Goal: Communication & Community: Ask a question

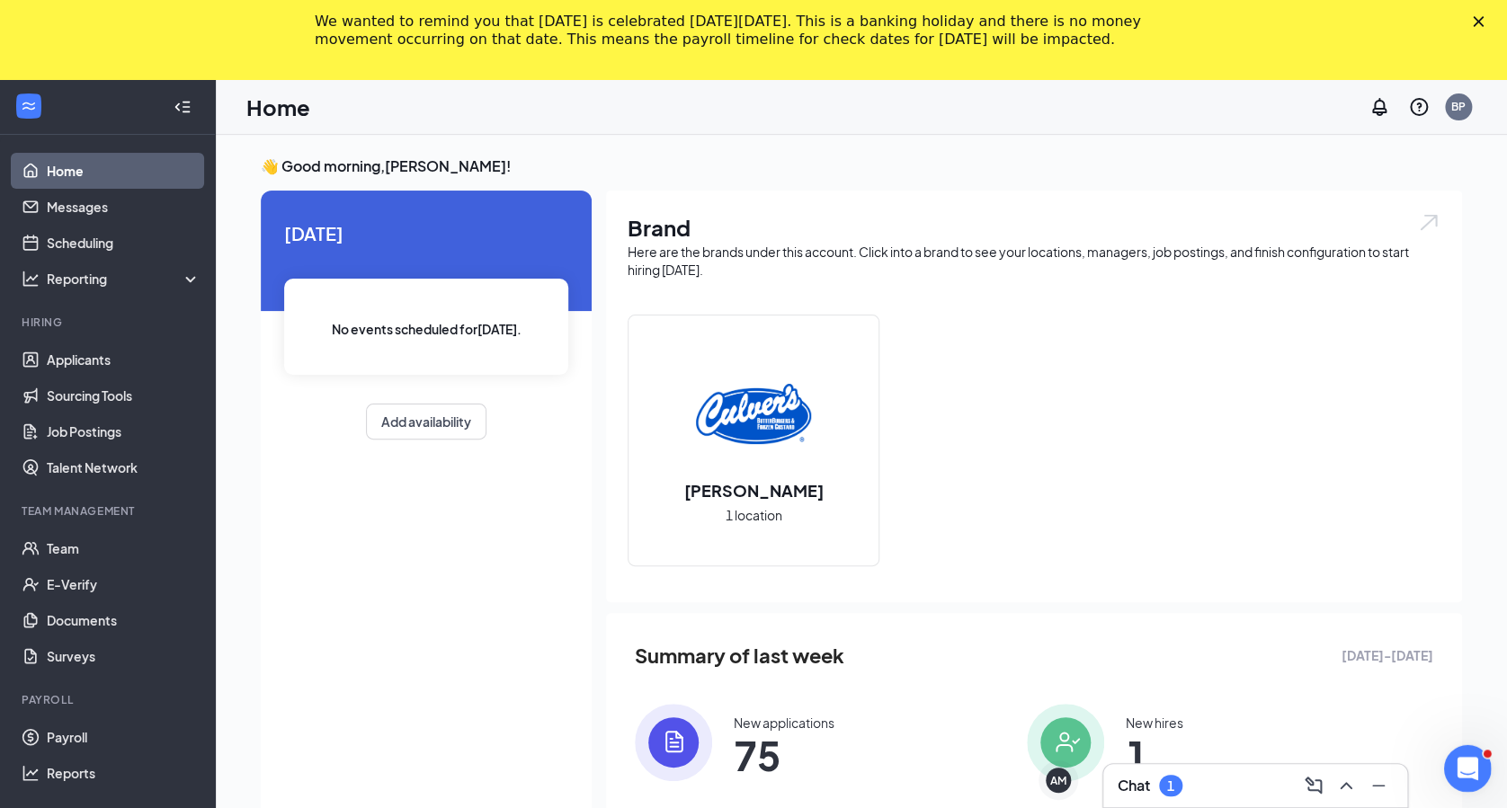
click at [1471, 769] on icon "Open Intercom Messenger" at bounding box center [1466, 766] width 30 height 30
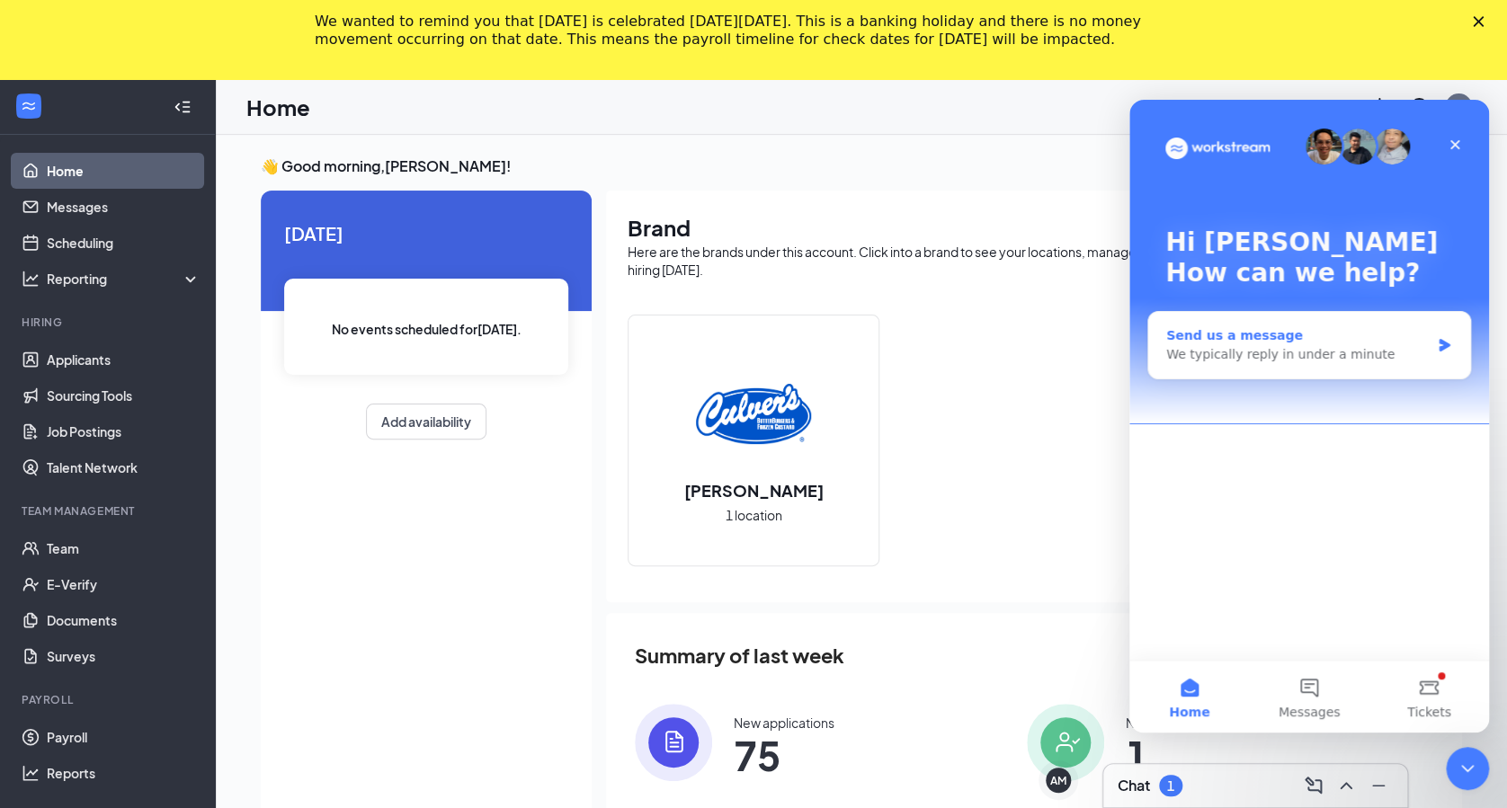
click at [1445, 341] on icon "Intercom messenger" at bounding box center [1443, 345] width 15 height 14
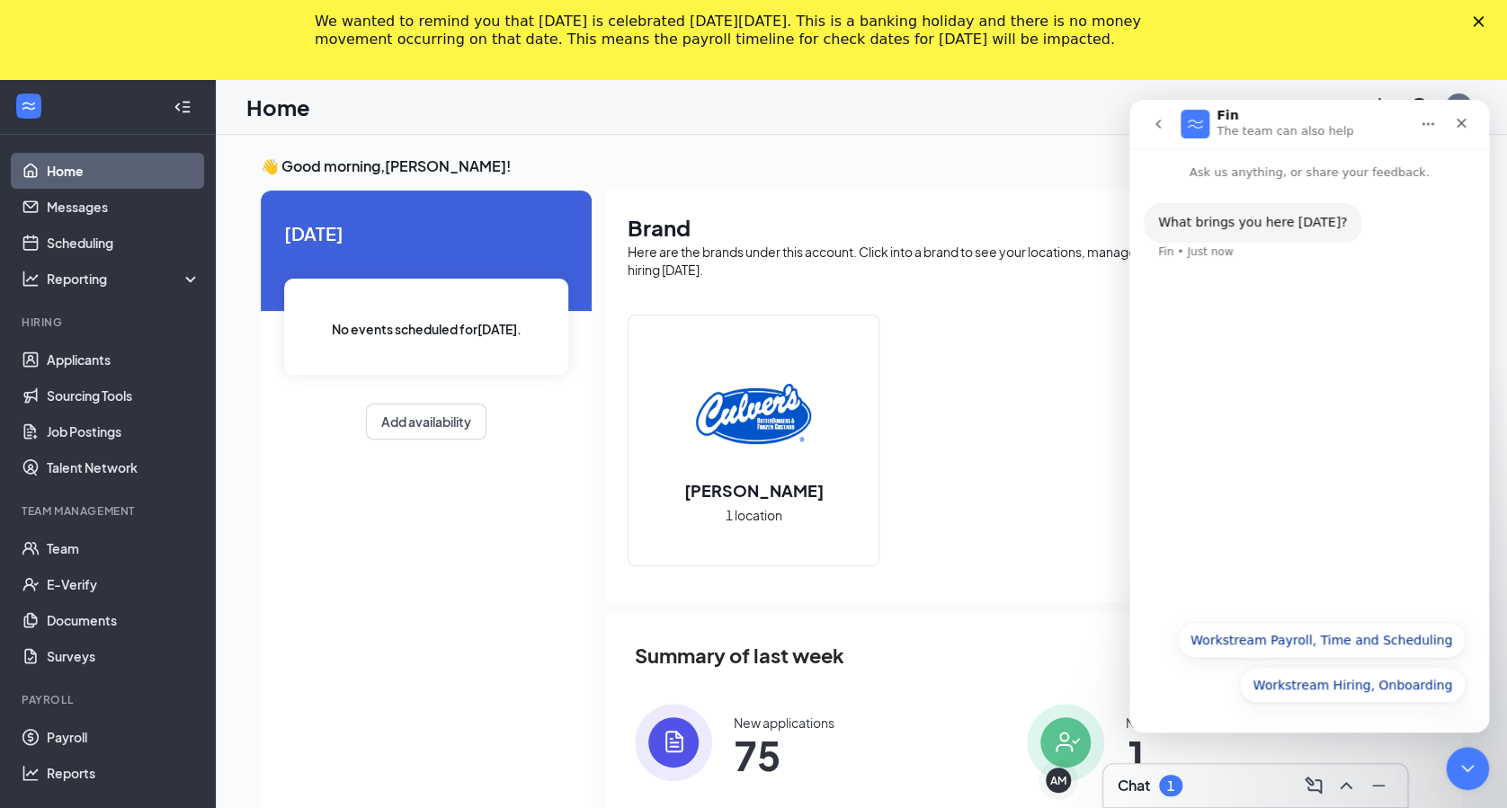
click at [1364, 323] on div "What brings you here [DATE]? Fin • Just now" at bounding box center [1309, 396] width 360 height 429
click at [1251, 255] on div "What brings you here [DATE]? Fin • Just now" at bounding box center [1308, 242] width 331 height 79
click at [1267, 219] on div "What brings you here [DATE]?" at bounding box center [1252, 223] width 189 height 18
click at [1210, 242] on div "What brings you here [DATE]? Fin • Just now" at bounding box center [1308, 242] width 331 height 79
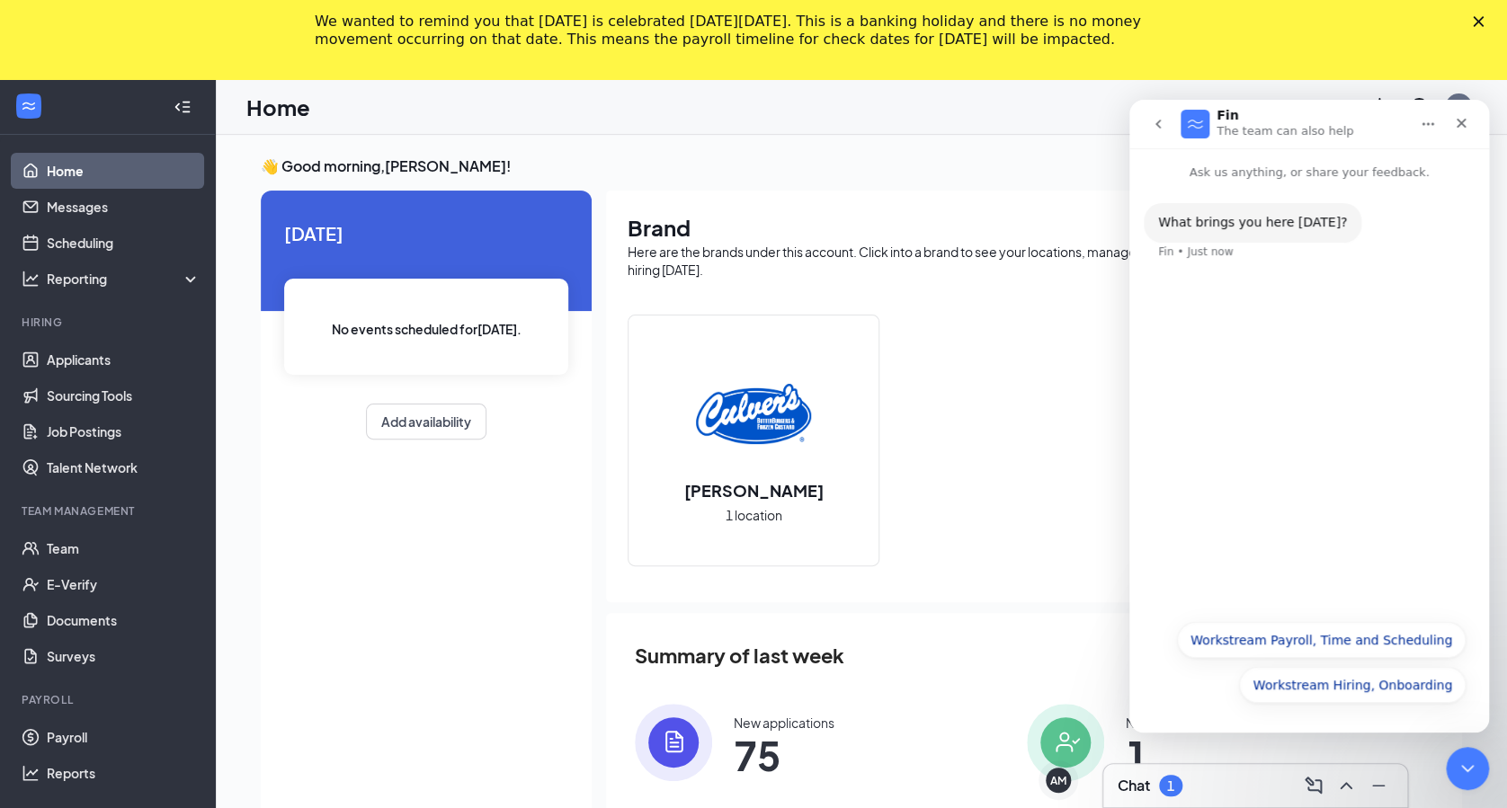
click at [1205, 246] on div "Fin • Just now" at bounding box center [1195, 251] width 75 height 11
click at [1255, 182] on div "What brings you here [DATE]? Fin • Just now" at bounding box center [1309, 232] width 360 height 101
click at [1254, 182] on div "What brings you here [DATE]? Fin • Just now" at bounding box center [1309, 232] width 360 height 101
drag, startPoint x: 1255, startPoint y: 182, endPoint x: 1241, endPoint y: 369, distance: 187.5
click at [1241, 369] on div "What brings you here [DATE]? Fin • Just now" at bounding box center [1309, 396] width 360 height 429
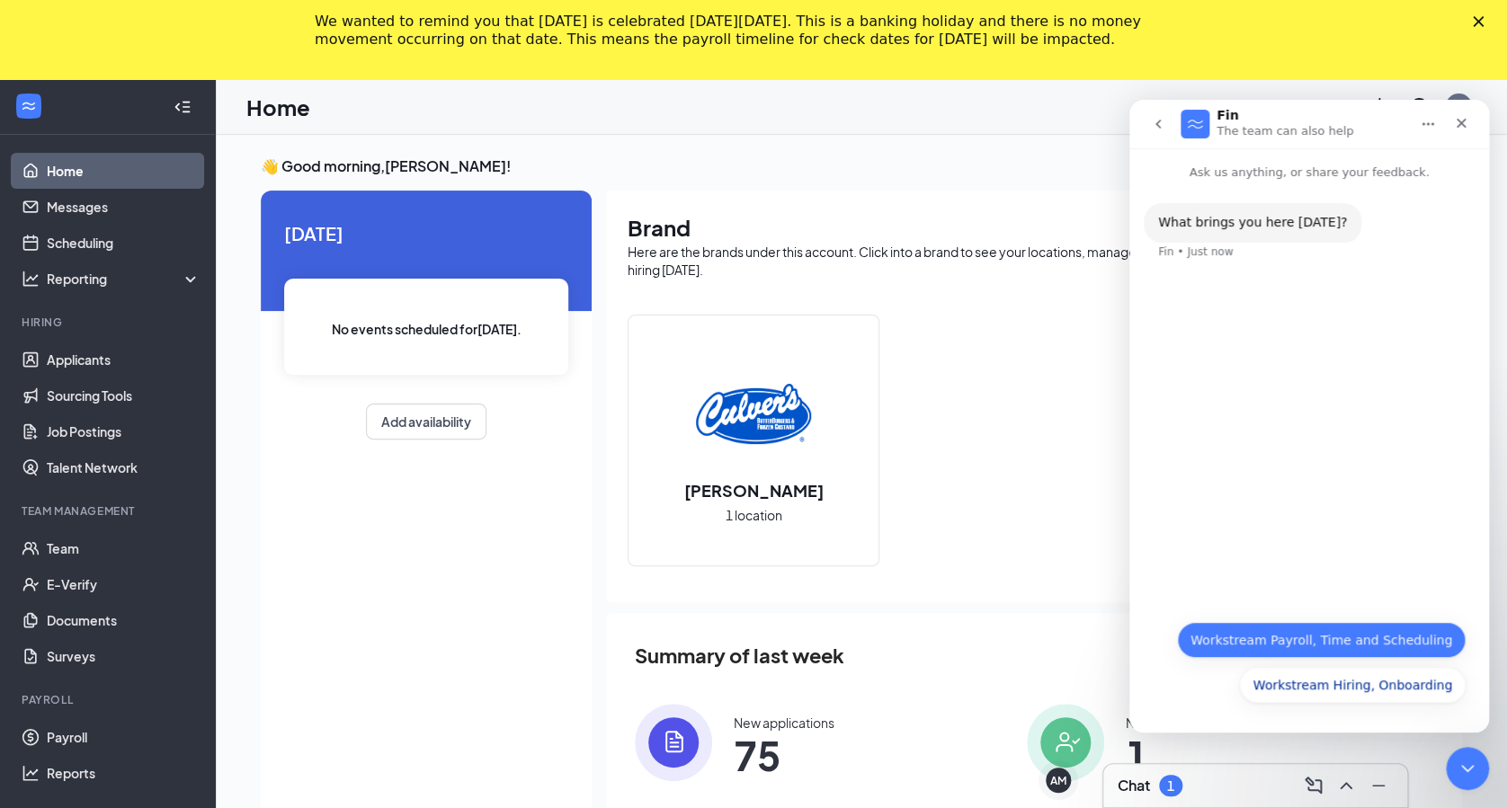
click at [1307, 646] on button "Workstream Payroll, Time and Scheduling" at bounding box center [1321, 640] width 289 height 36
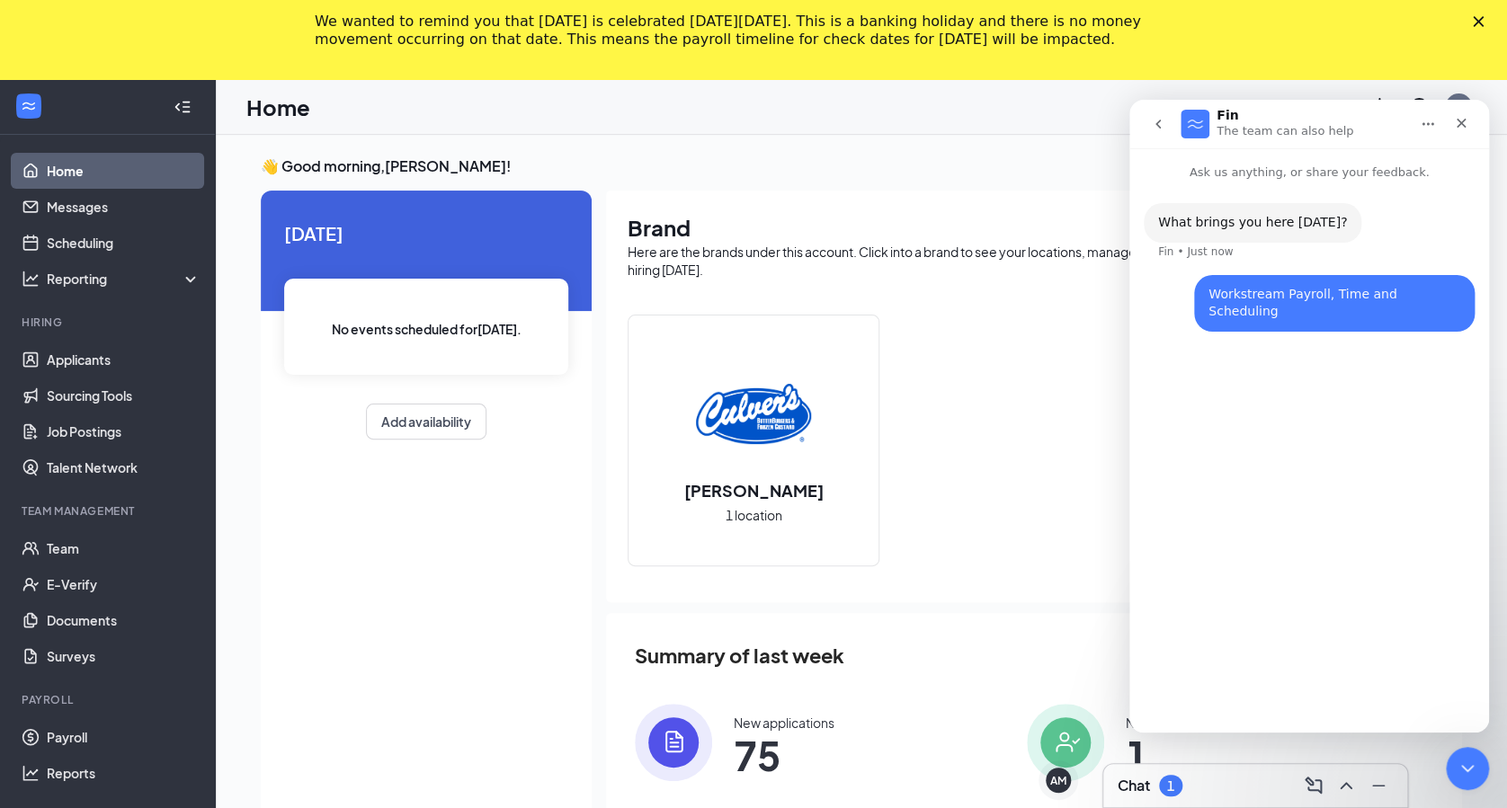
click at [1203, 330] on div "Workstream Payroll, Time and Scheduling [PERSON_NAME] • Just now" at bounding box center [1308, 314] width 331 height 78
click at [1270, 287] on div "Workstream Payroll, Time and Scheduling" at bounding box center [1334, 303] width 252 height 35
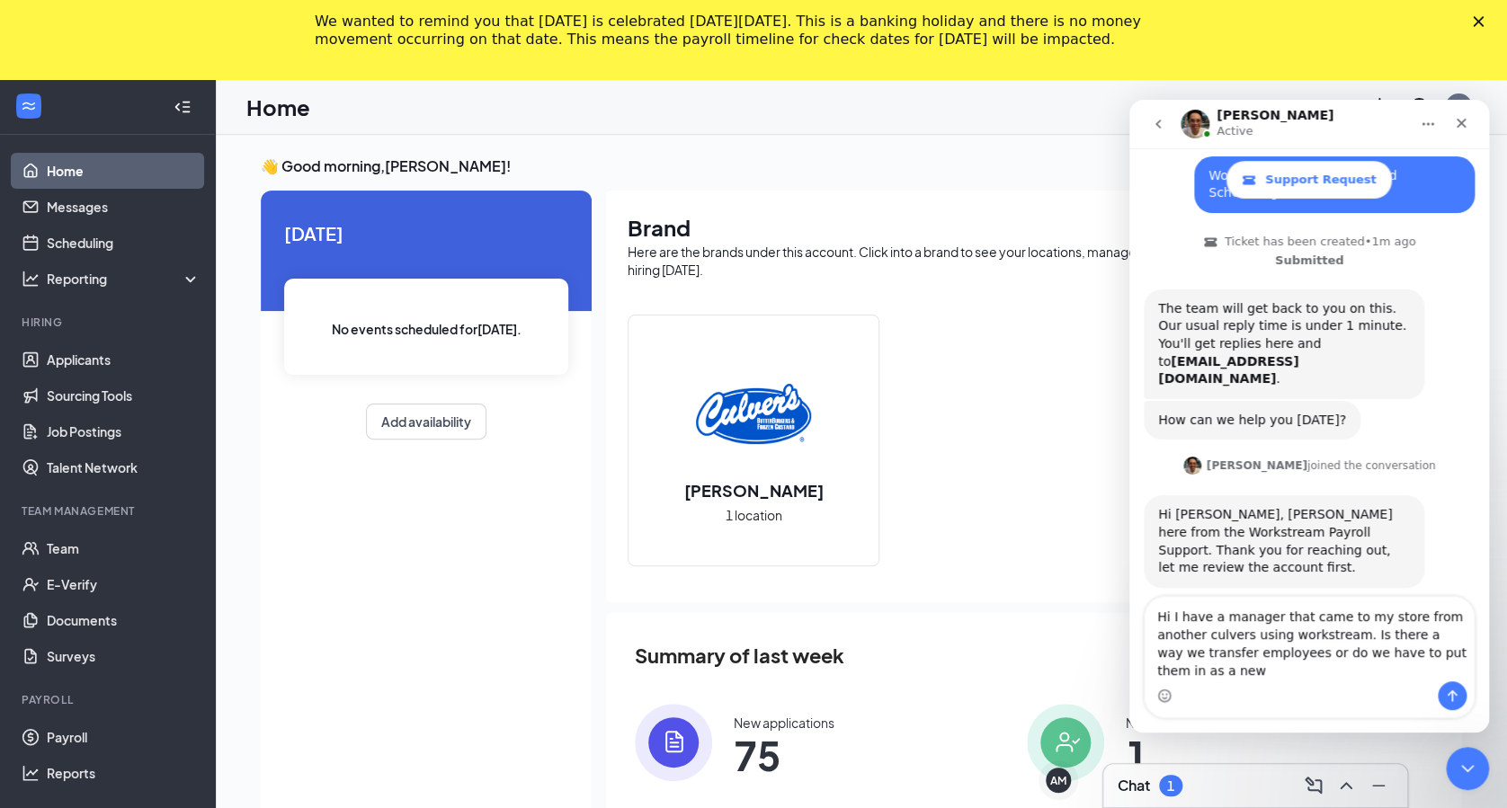
scroll to position [170, 0]
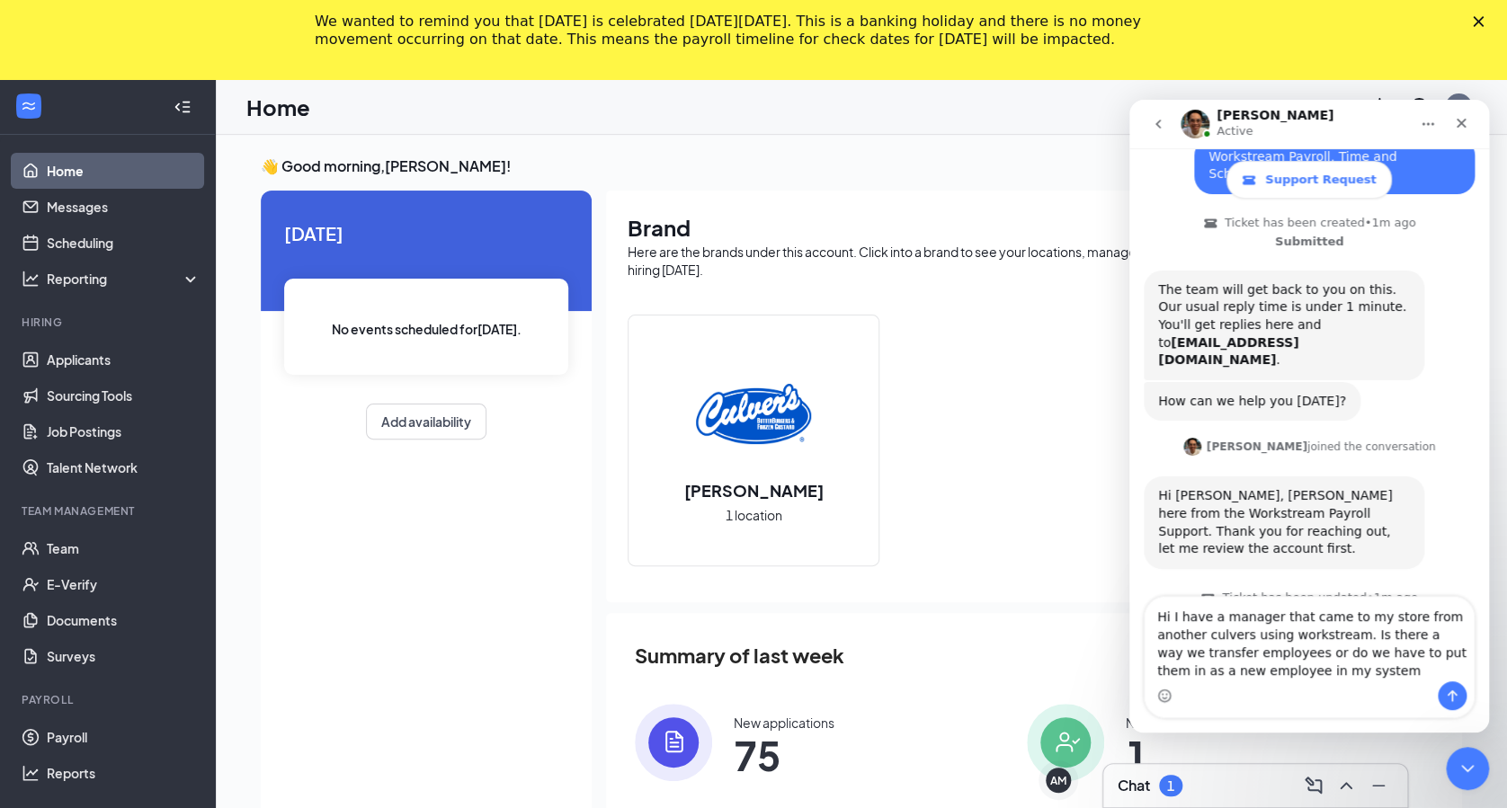
type textarea "Hi I have a manager that came to my store from another culvers using workstream…"
click at [1449, 685] on button "Send a message…" at bounding box center [1451, 695] width 29 height 29
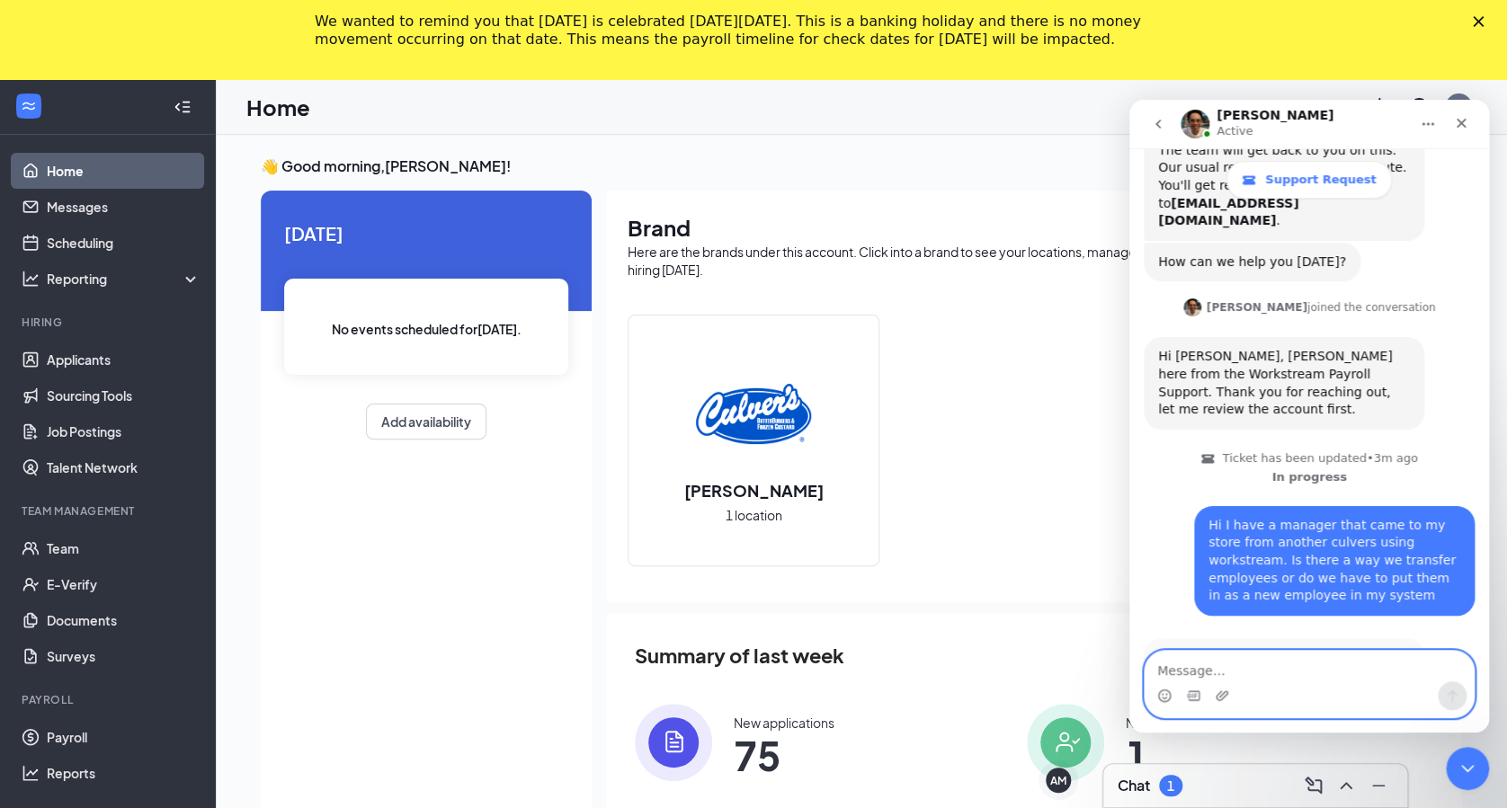
scroll to position [329, 0]
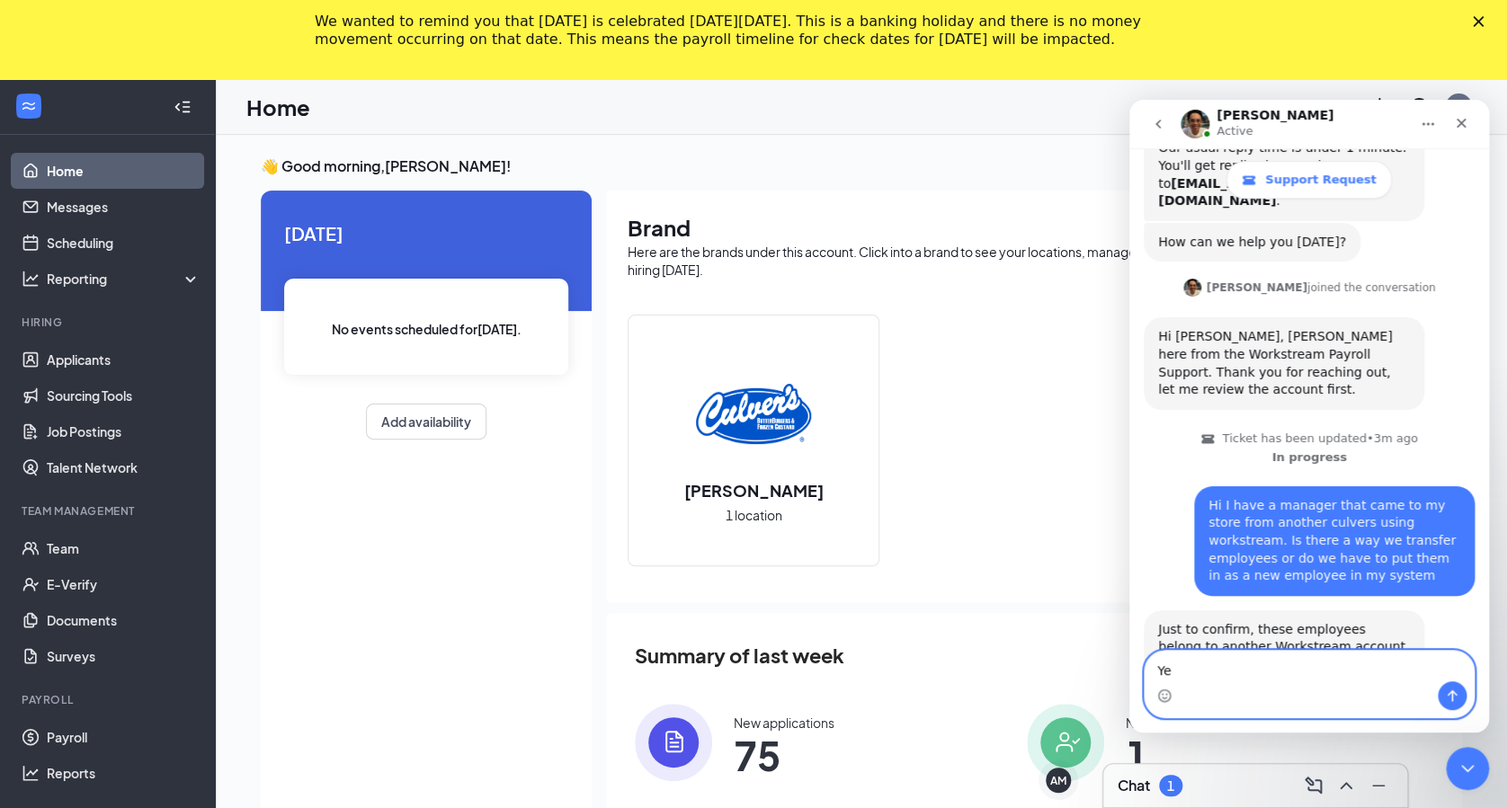
type textarea "Yes"
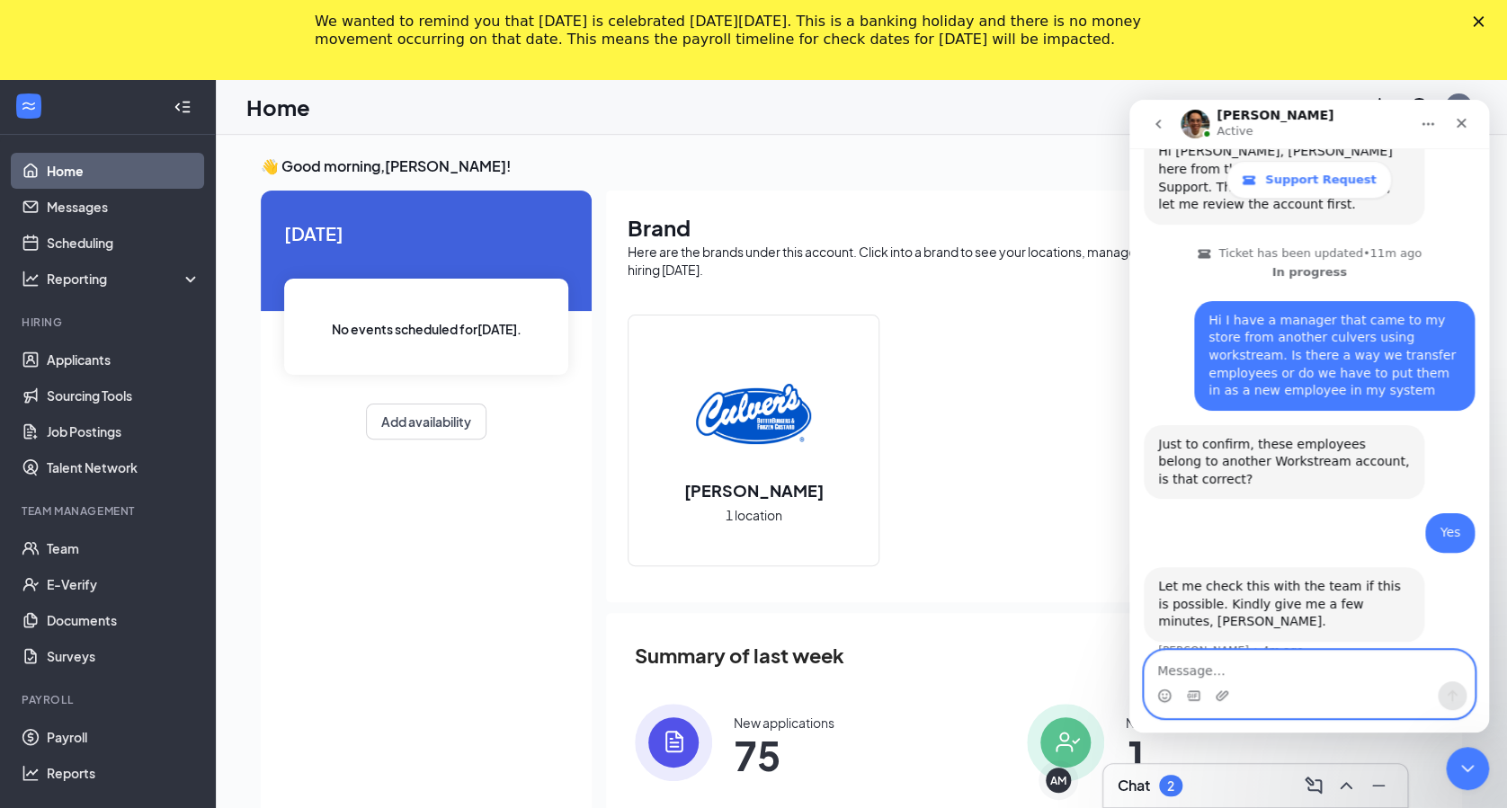
scroll to position [523, 0]
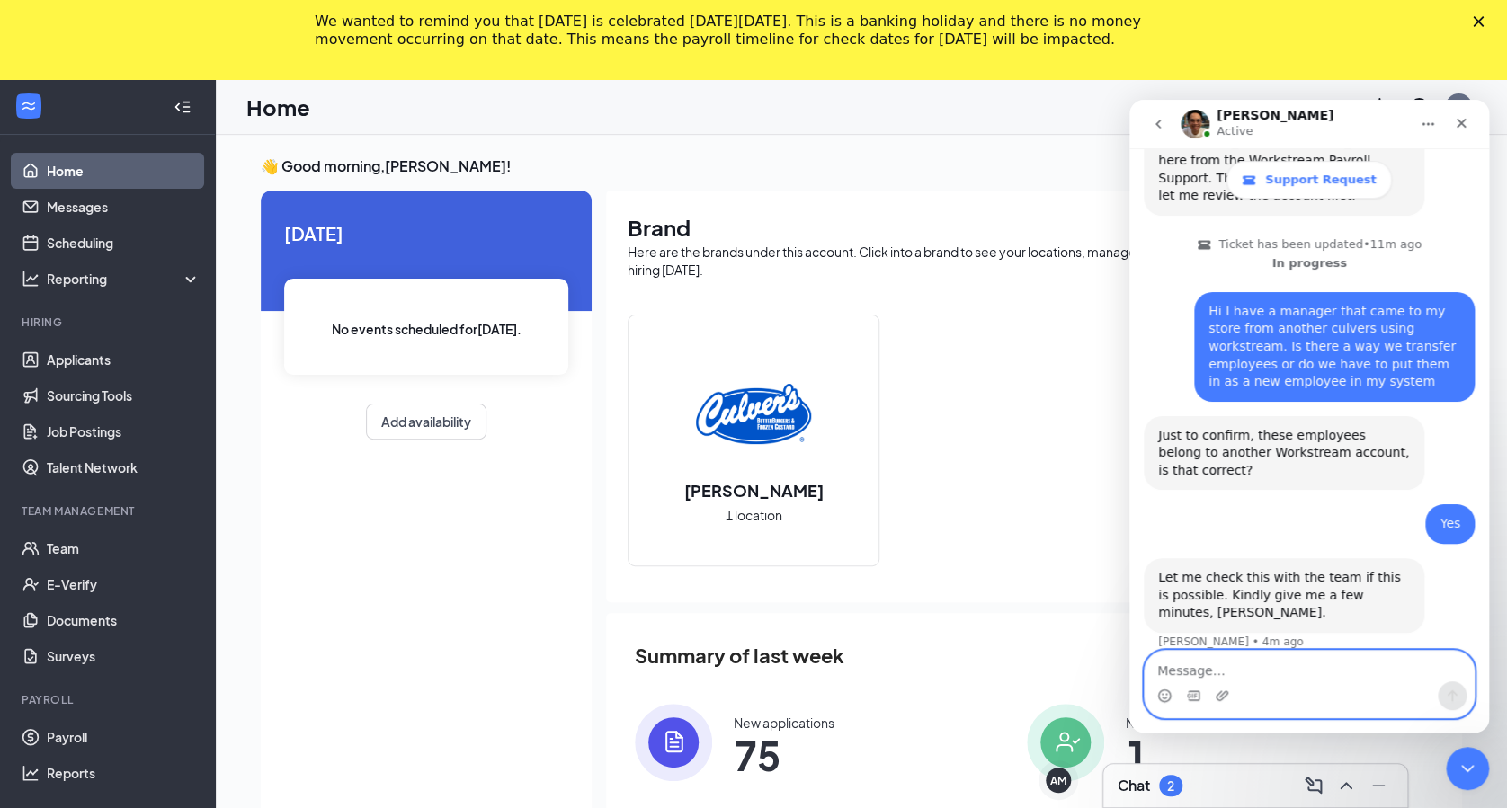
click at [1347, 657] on textarea "Message…" at bounding box center [1308, 666] width 329 height 31
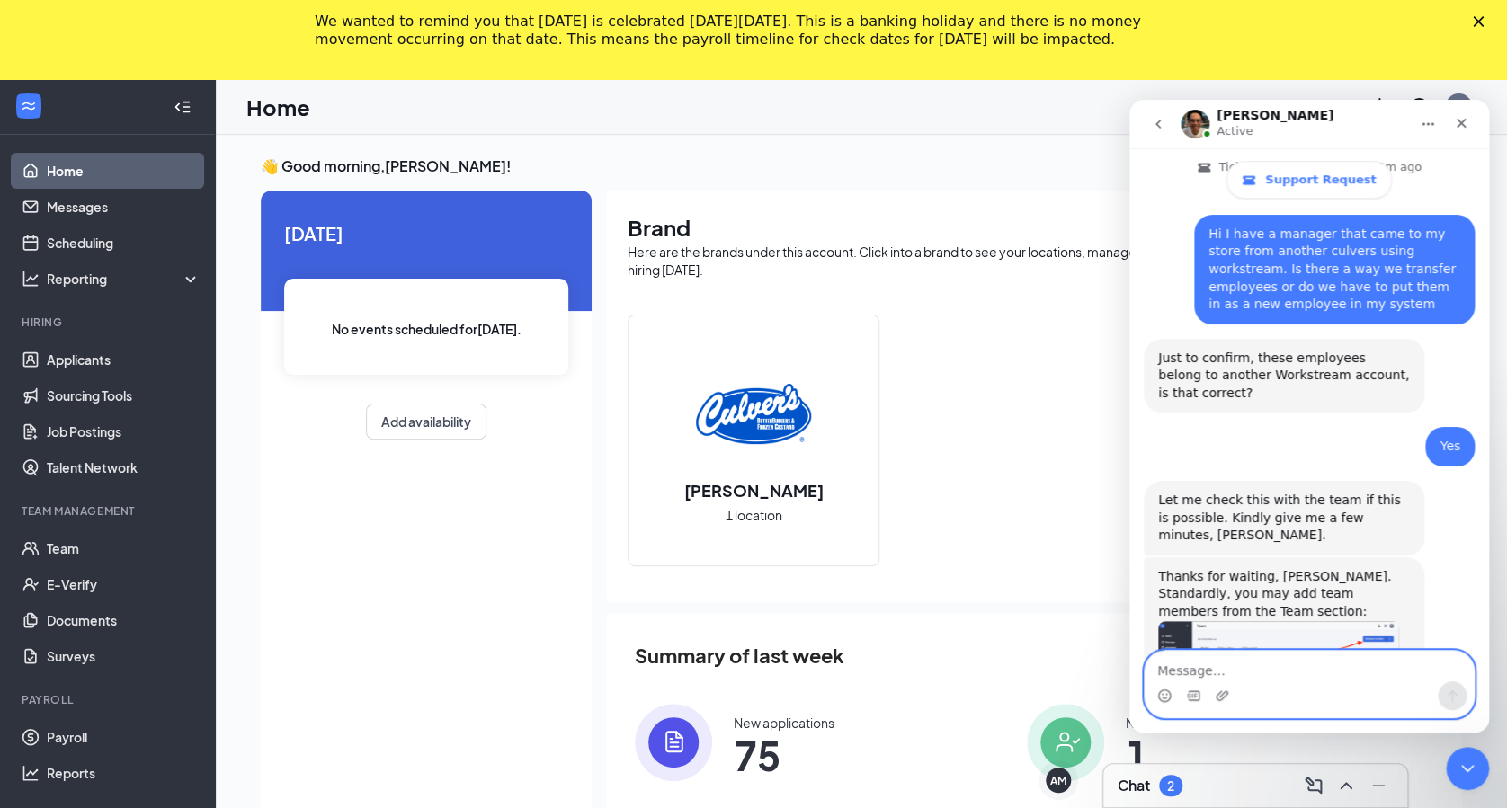
scroll to position [664, 0]
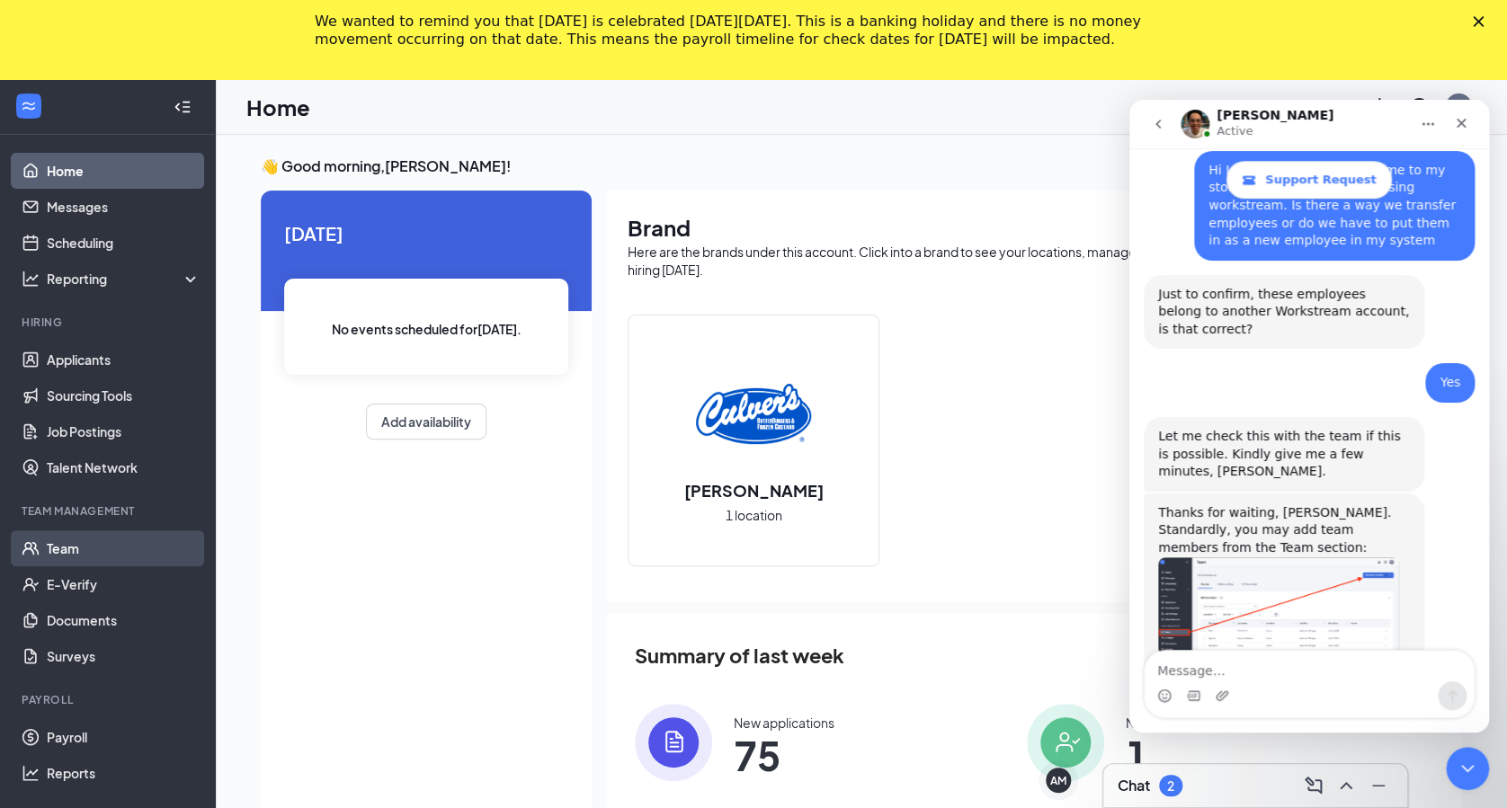
click at [79, 546] on link "Team" at bounding box center [124, 548] width 154 height 36
